Goal: Task Accomplishment & Management: Manage account settings

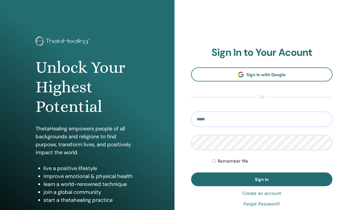
type input "**********"
click at [262, 179] on button "Sign In" at bounding box center [261, 179] width 141 height 14
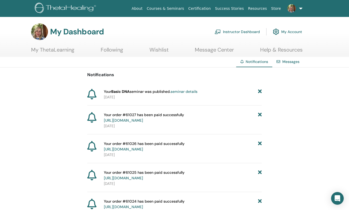
click at [231, 34] on link "Instructor Dashboard" at bounding box center [237, 32] width 45 height 12
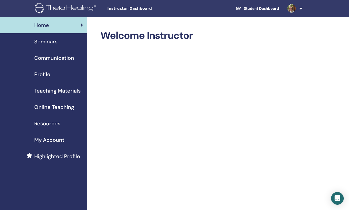
click at [48, 45] on span "Seminars" at bounding box center [45, 41] width 23 height 8
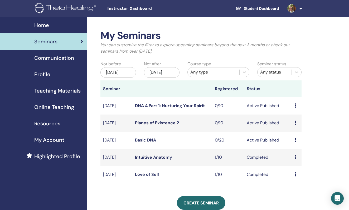
click at [296, 142] on icon at bounding box center [296, 139] width 2 height 4
click at [157, 145] on td "Basic DNA" at bounding box center [172, 139] width 80 height 17
click at [144, 143] on link "Basic DNA" at bounding box center [145, 140] width 21 height 6
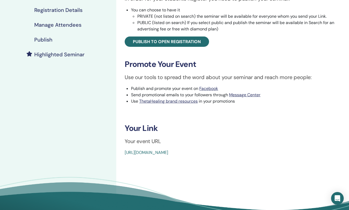
scroll to position [106, 0]
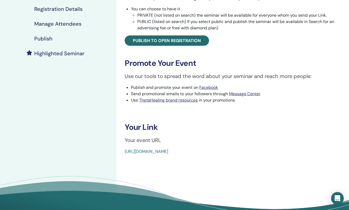
drag, startPoint x: 249, startPoint y: 151, endPoint x: 143, endPoint y: 147, distance: 106.4
click at [143, 147] on div "Basic DNA Event Type Online Event Status Active Published Registrations 0/20 Pu…" at bounding box center [233, 39] width 227 height 230
copy link "[URL][DOMAIN_NAME]"
